Goal: Task Accomplishment & Management: Use online tool/utility

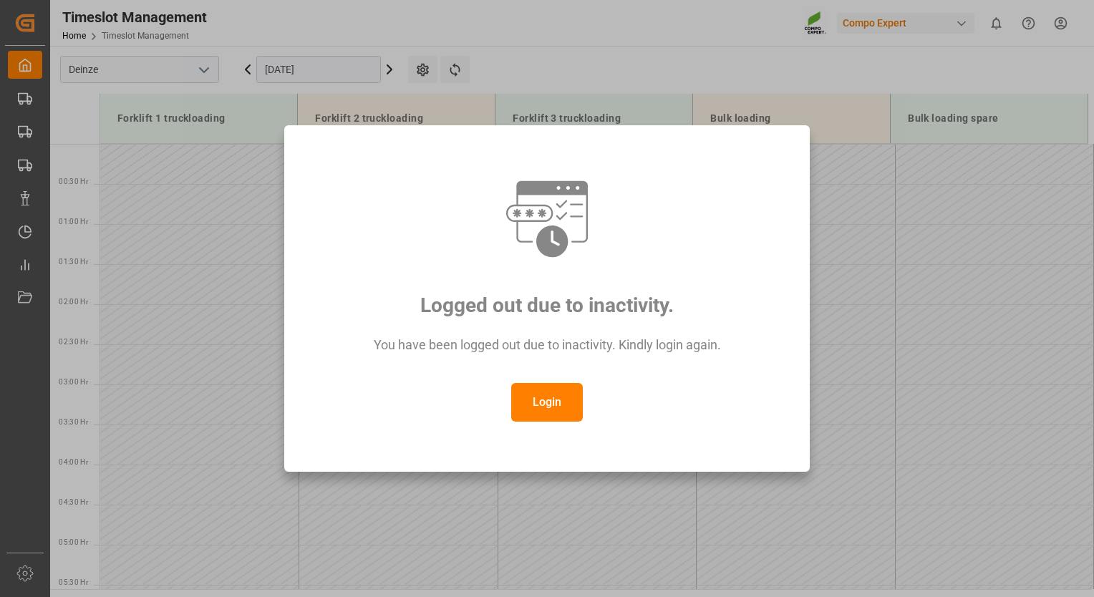
scroll to position [873, 0]
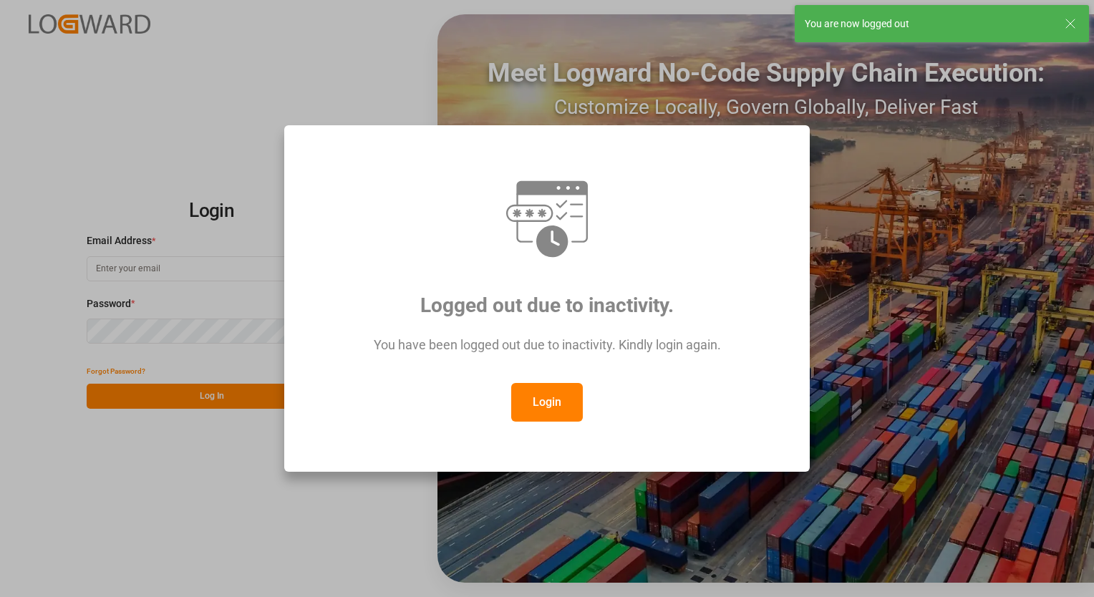
click at [560, 400] on button "Login" at bounding box center [547, 402] width 72 height 39
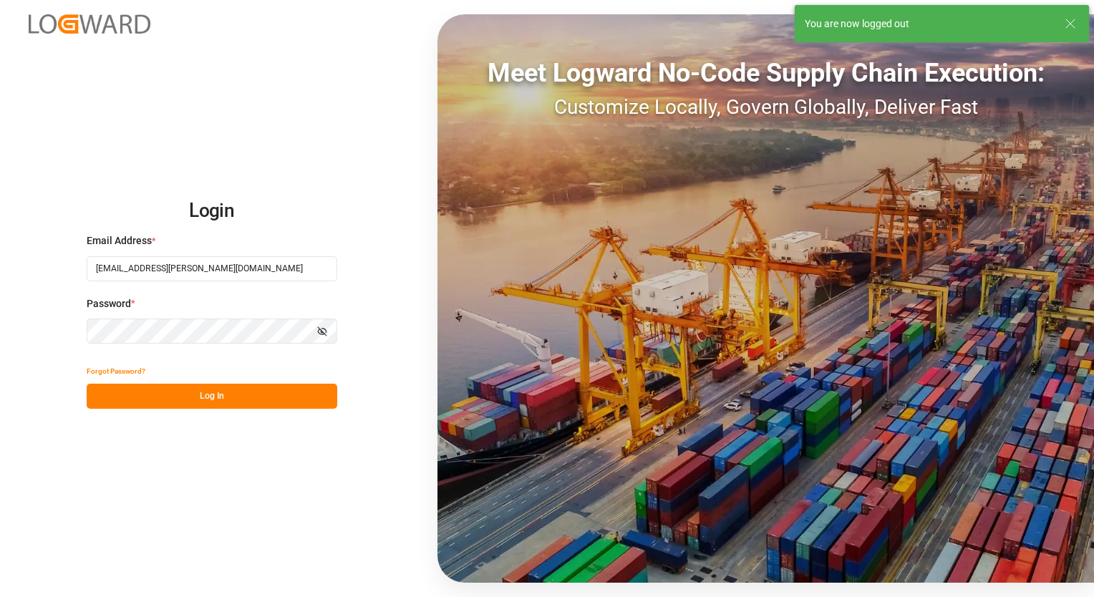
click at [221, 393] on button "Log In" at bounding box center [212, 396] width 251 height 25
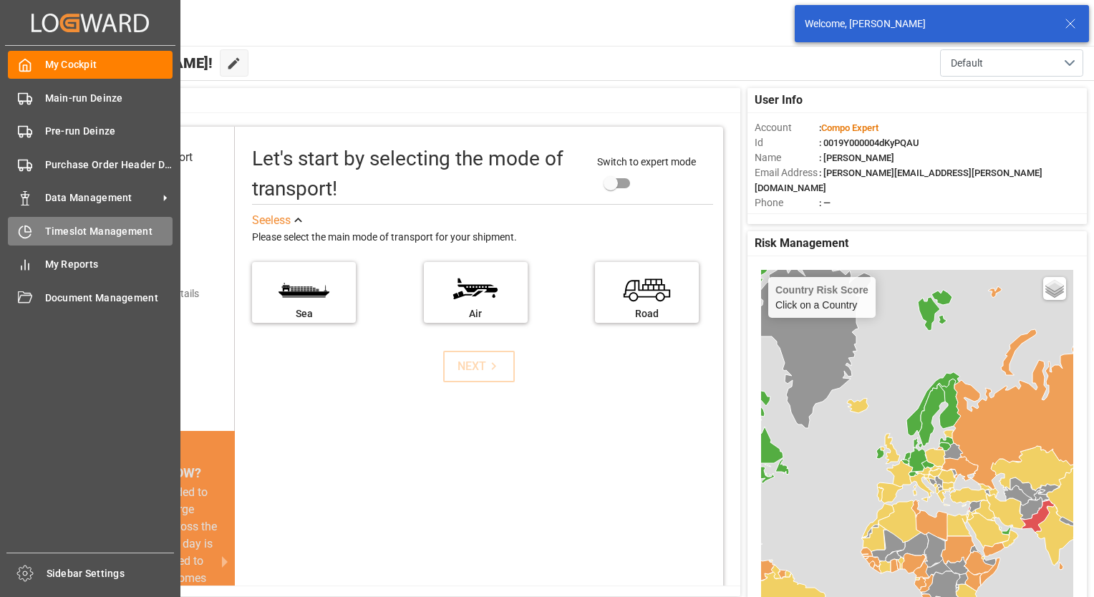
click at [69, 233] on span "Timeslot Management" at bounding box center [109, 231] width 128 height 15
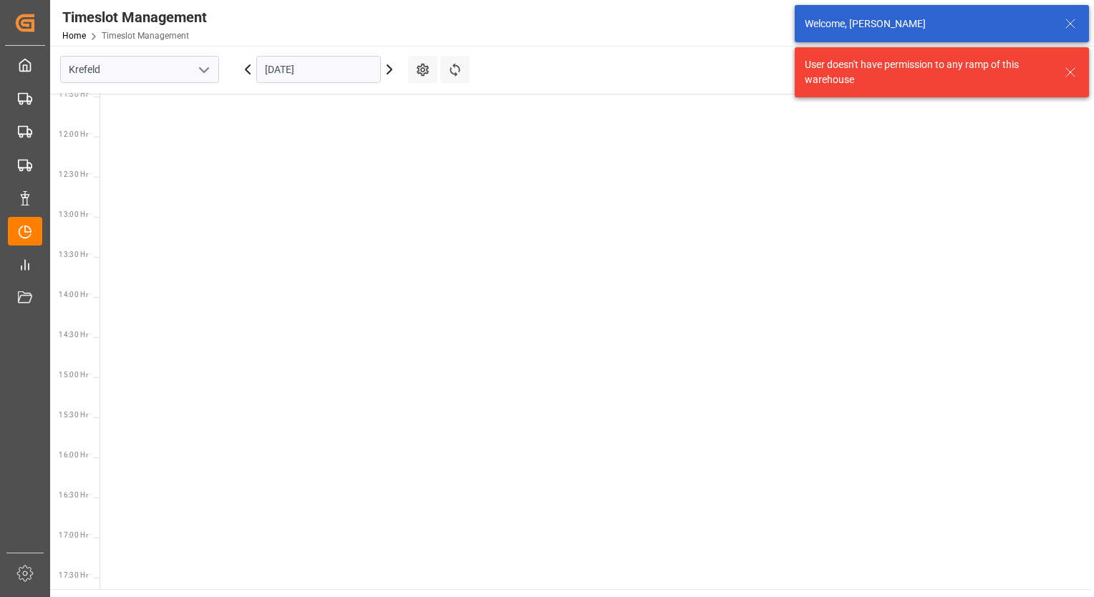
scroll to position [983, 0]
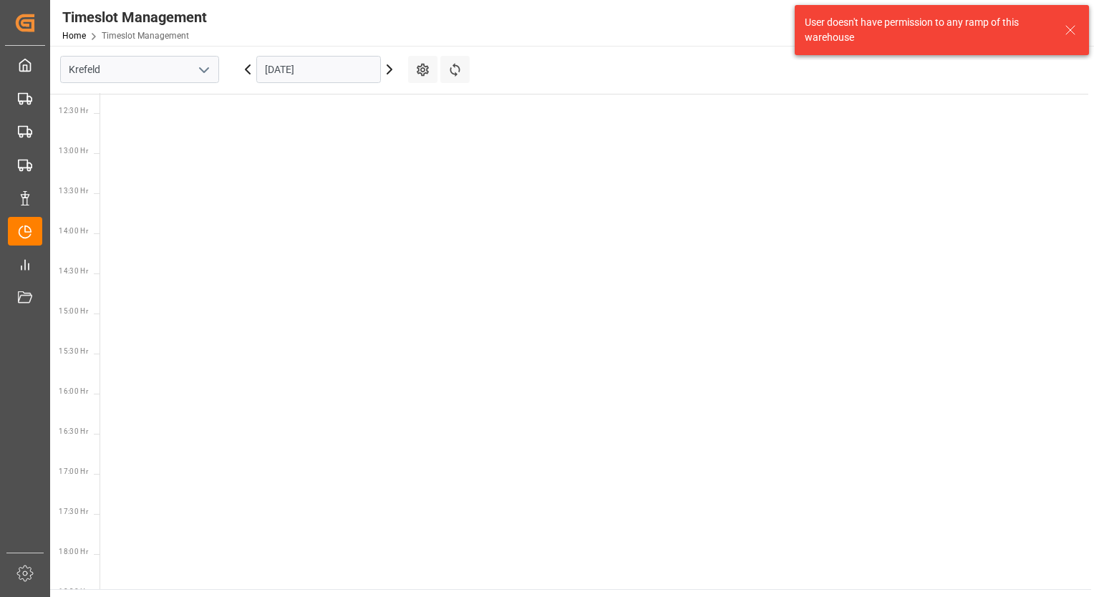
click at [208, 69] on icon "open menu" at bounding box center [204, 70] width 17 height 17
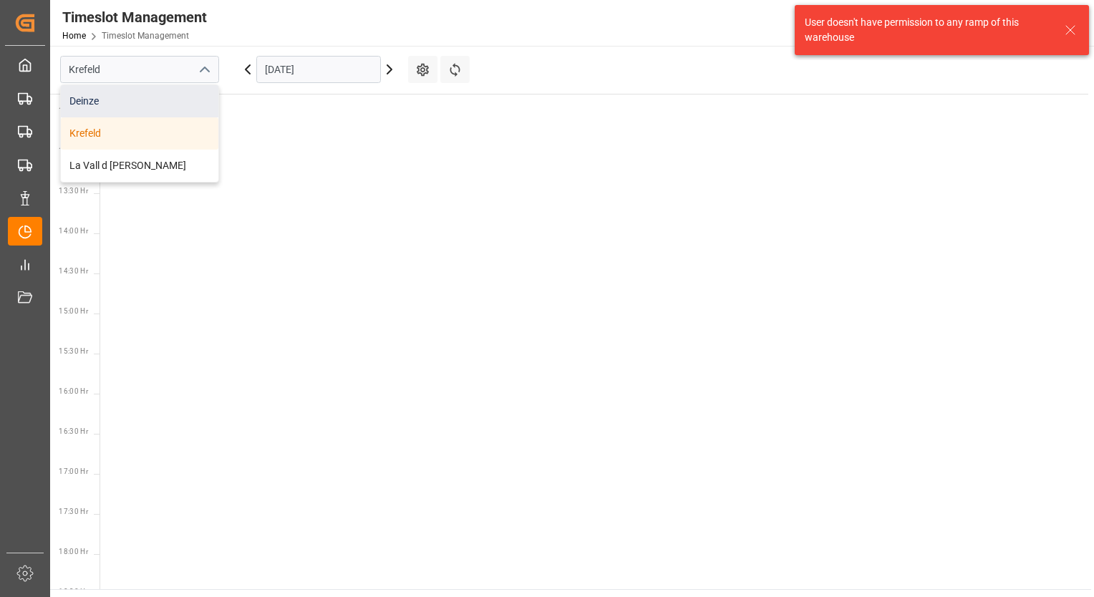
click at [166, 102] on div "Deinze" at bounding box center [140, 101] width 158 height 32
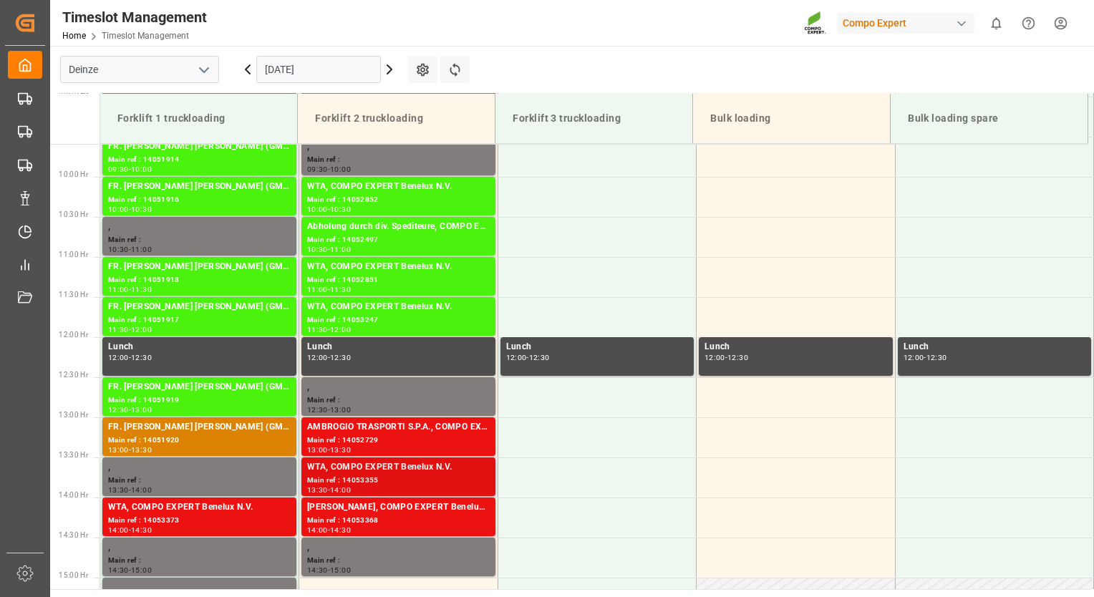
scroll to position [747, 0]
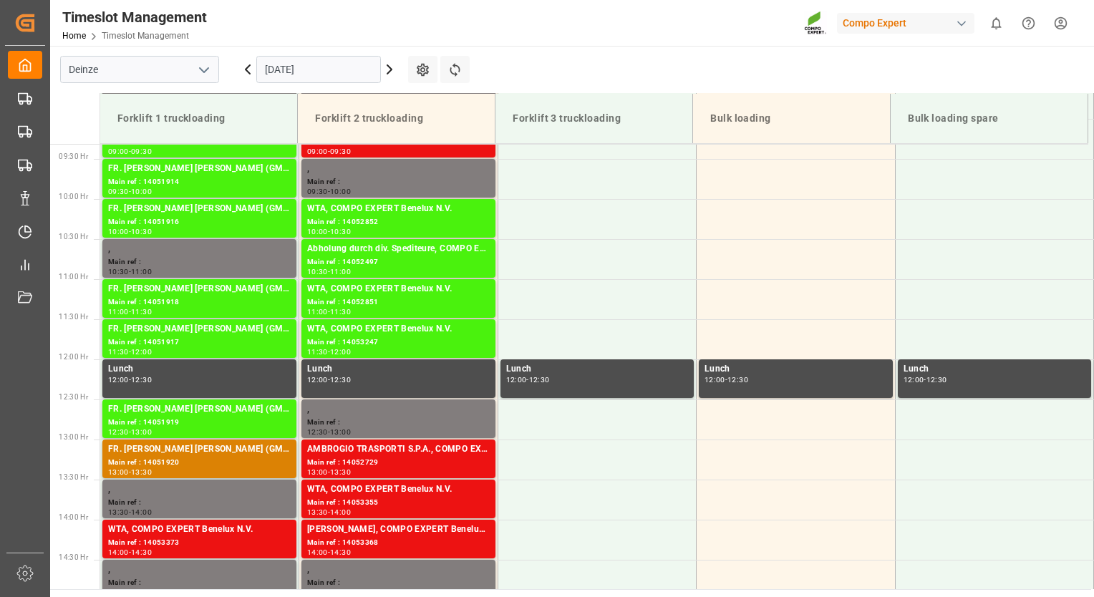
click at [386, 73] on icon at bounding box center [389, 69] width 17 height 17
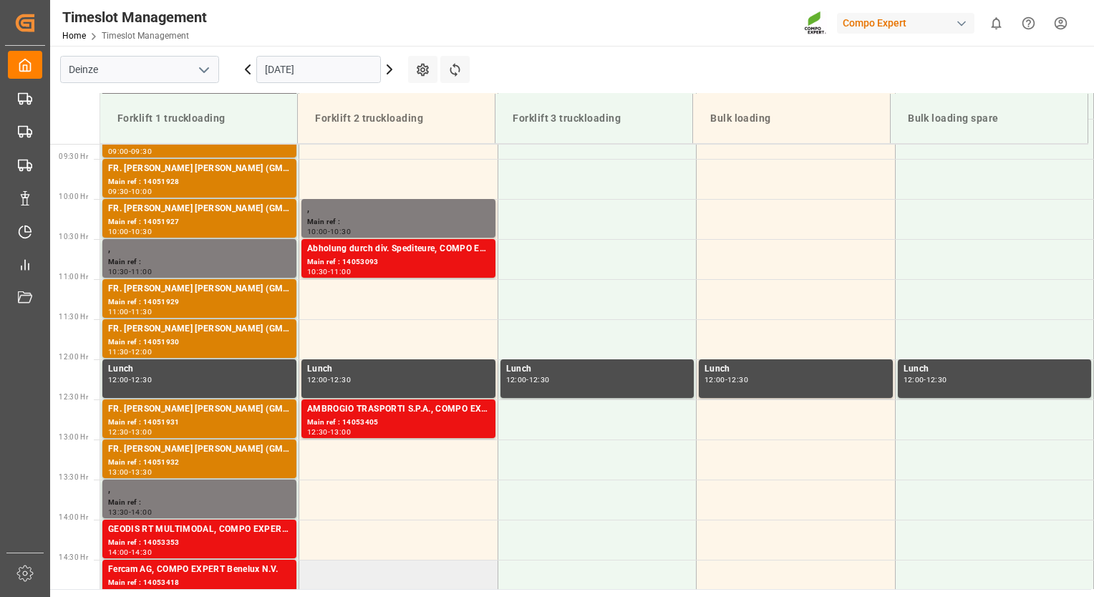
scroll to position [819, 0]
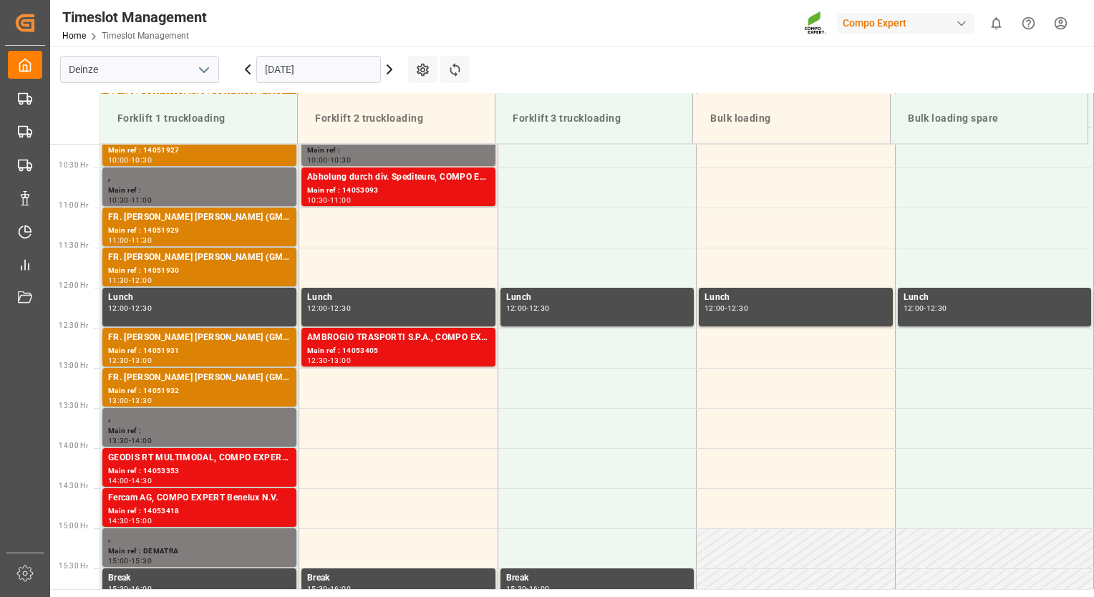
click at [251, 69] on icon at bounding box center [247, 69] width 17 height 17
